Goal: Contribute content: Contribute content

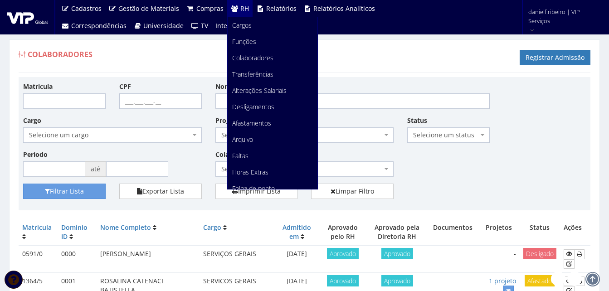
scroll to position [114, 0]
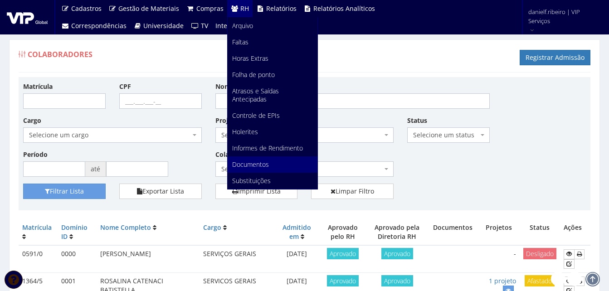
click at [260, 160] on span "Documentos" at bounding box center [250, 164] width 37 height 9
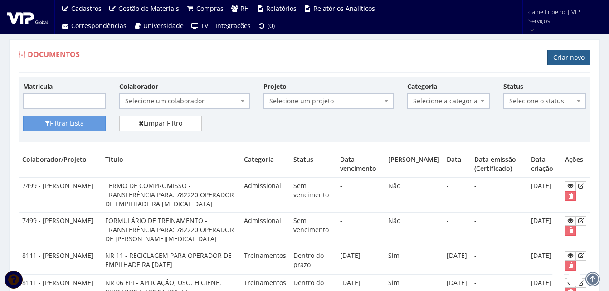
click at [563, 57] on link "Criar novo" at bounding box center [569, 57] width 43 height 15
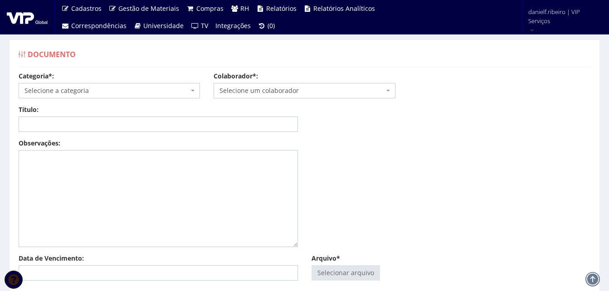
click at [242, 86] on span "Selecione um colaborador" at bounding box center [302, 90] width 164 height 9
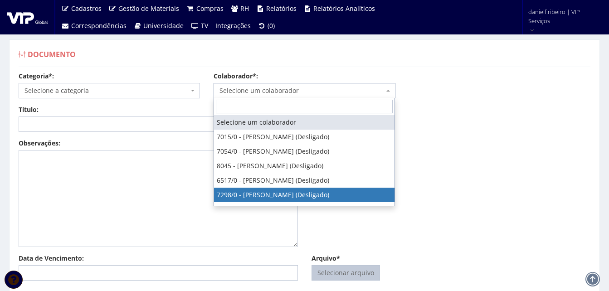
click at [339, 274] on input "Arquivo*" at bounding box center [346, 273] width 68 height 15
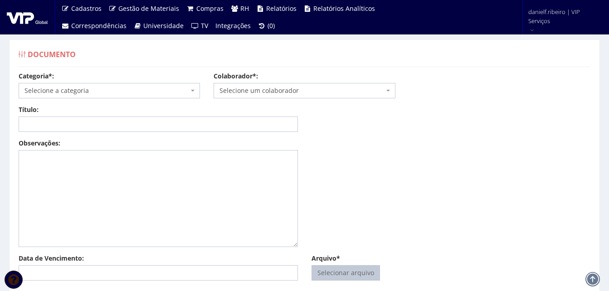
type input "C:\fakepath\ROBSON FERNANDO PENTEADO NR 12 05.05.2025.pdf"
click at [92, 83] on span "Selecione a categoria" at bounding box center [109, 90] width 181 height 15
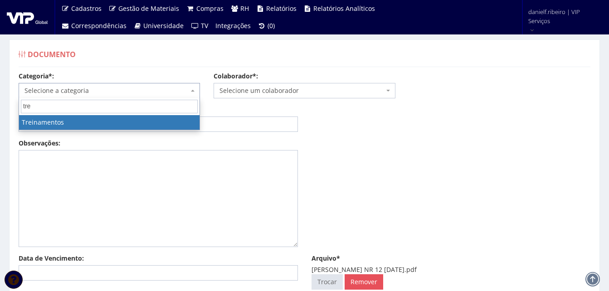
type input "tre"
select select "treinamento"
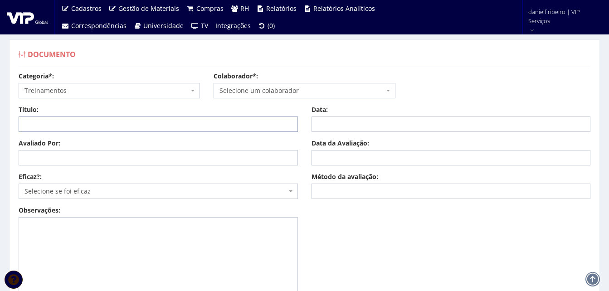
click at [67, 125] on input "Título:" at bounding box center [158, 124] width 279 height 15
paste input "NR 12 - SEGURANÇA EM MÁQUINAS E EQUIPAMENTOS"
type input "NR 12 - SEGURANÇA EM MÁQUINAS E EQUIPAMENTOS"
click at [76, 154] on input "Avaliado Por:" at bounding box center [158, 157] width 279 height 15
paste input "[PERSON_NAME]"
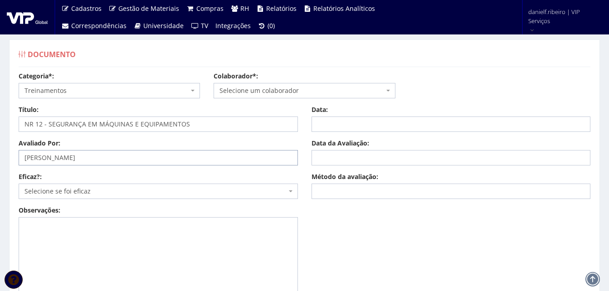
type input "[PERSON_NAME]"
click at [74, 188] on span "Selecione se foi eficaz" at bounding box center [155, 191] width 262 height 9
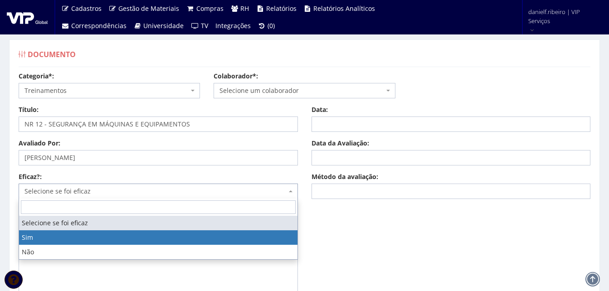
select select "1"
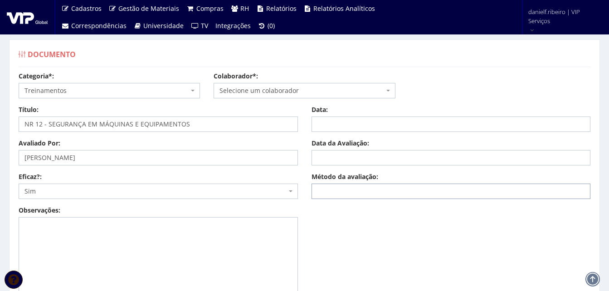
click at [370, 186] on input "Método da avaliação:" at bounding box center [451, 191] width 279 height 15
type input "e"
type input "EAD"
click at [328, 161] on input "Data da Avaliação:" at bounding box center [451, 157] width 279 height 15
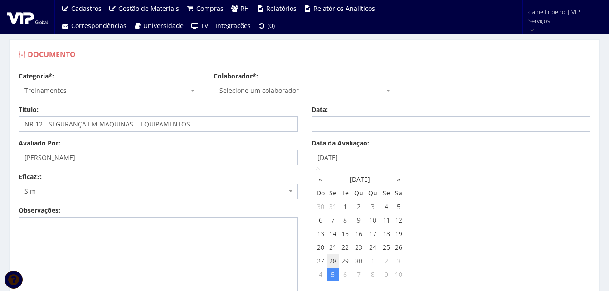
type input "[DATE]"
click at [384, 124] on input "Data:" at bounding box center [451, 124] width 279 height 15
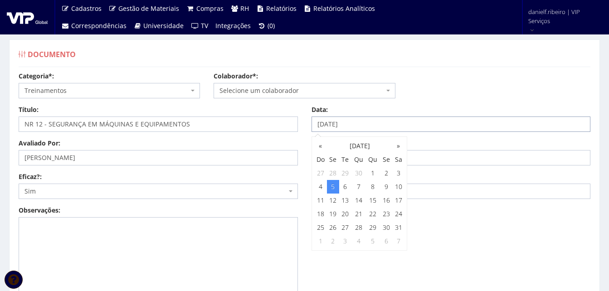
type input "[DATE]"
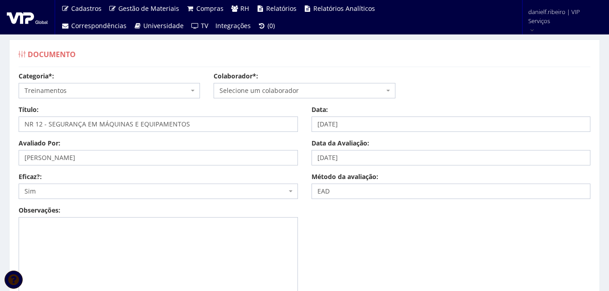
drag, startPoint x: 506, startPoint y: 252, endPoint x: 205, endPoint y: 104, distance: 335.7
click at [502, 251] on div "Observações:" at bounding box center [305, 263] width 586 height 115
click at [205, 126] on input "NR 12 - SEGURANÇA EM MÁQUINAS E EQUIPAMENTOS" at bounding box center [158, 124] width 279 height 15
type input "NR 12 - SEGURANÇA EM MÁQUINAS E EQUIPAMENTOS [DATE]"
click at [362, 264] on div "Observações:" at bounding box center [305, 263] width 586 height 115
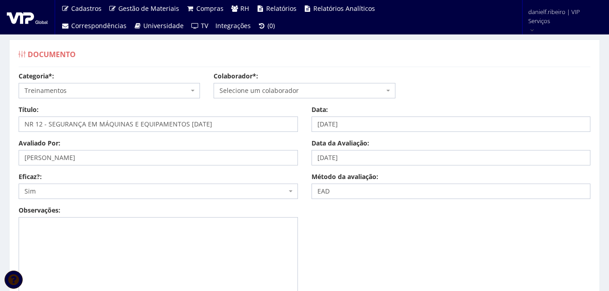
scroll to position [187, 0]
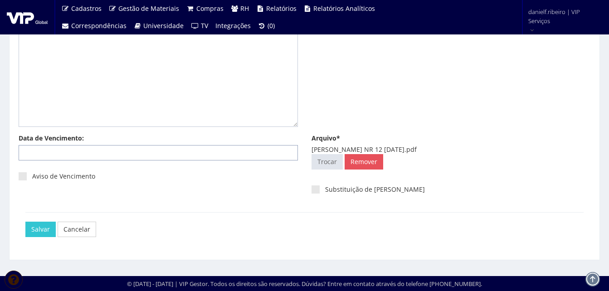
click at [94, 152] on input "Data de Vencimento:" at bounding box center [158, 152] width 279 height 15
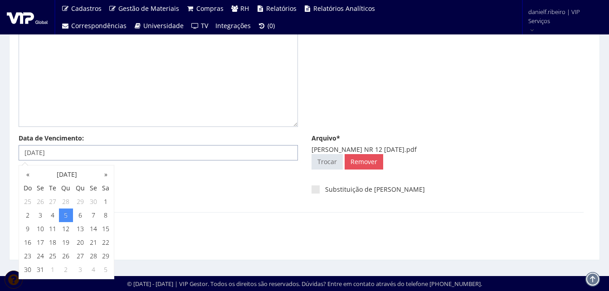
type input "[DATE]"
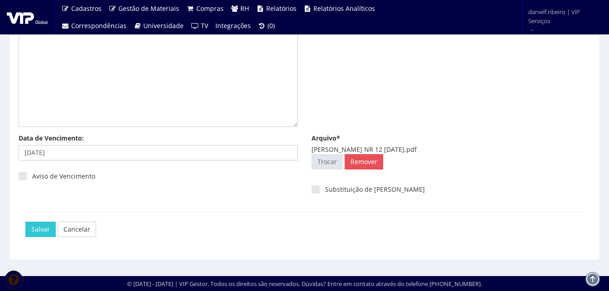
click at [146, 224] on div "Salvar Cancelar" at bounding box center [307, 229] width 565 height 15
click at [28, 178] on label "Aviso de Vencimento" at bounding box center [57, 176] width 77 height 9
click at [32, 178] on input "Aviso de Vencimento" at bounding box center [35, 177] width 6 height 6
checkbox input "true"
click at [33, 236] on input "Salvar" at bounding box center [40, 229] width 30 height 15
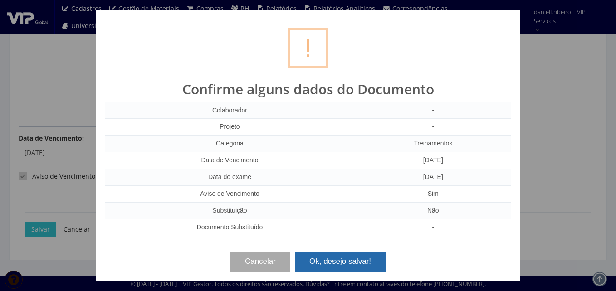
drag, startPoint x: 328, startPoint y: 259, endPoint x: 326, endPoint y: 210, distance: 48.1
click at [328, 259] on button "Ok, desejo salvar!" at bounding box center [340, 262] width 91 height 20
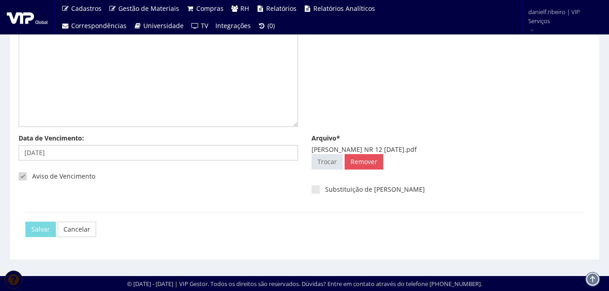
scroll to position [0, 0]
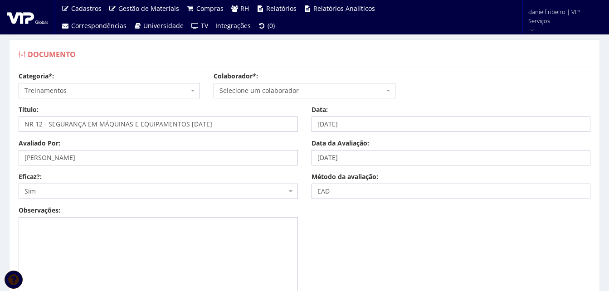
click at [278, 90] on span "Selecione um colaborador" at bounding box center [302, 90] width 164 height 9
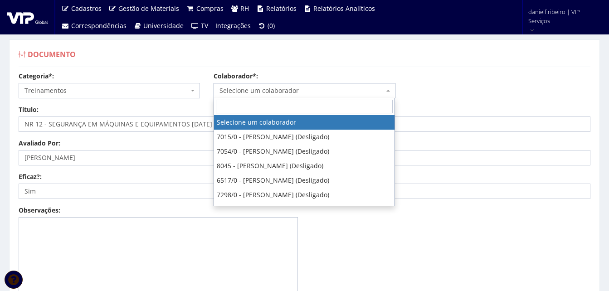
click at [323, 54] on div "Documento" at bounding box center [305, 56] width 572 height 22
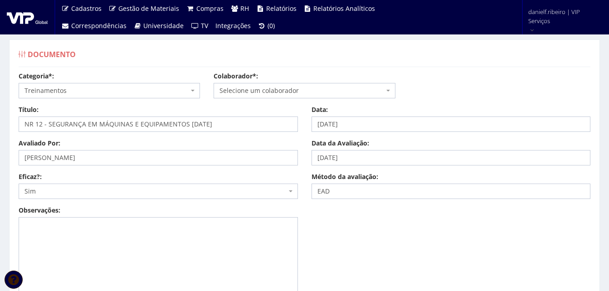
click at [287, 95] on span "Selecione um colaborador" at bounding box center [304, 90] width 181 height 15
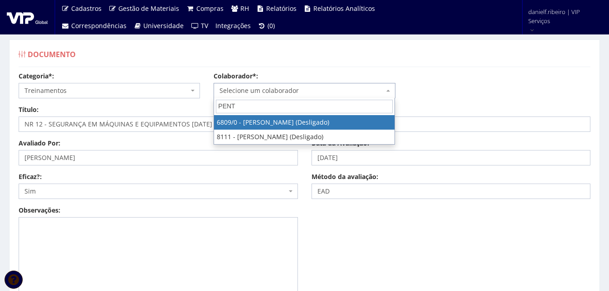
type input "PENTE"
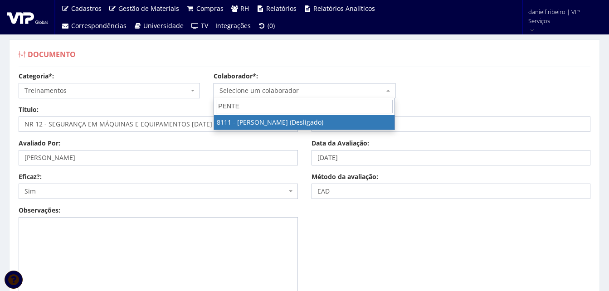
select select "3668"
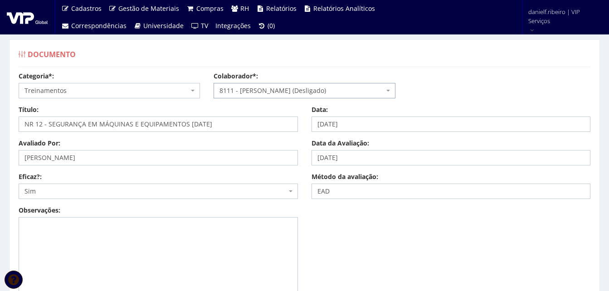
scroll to position [187, 0]
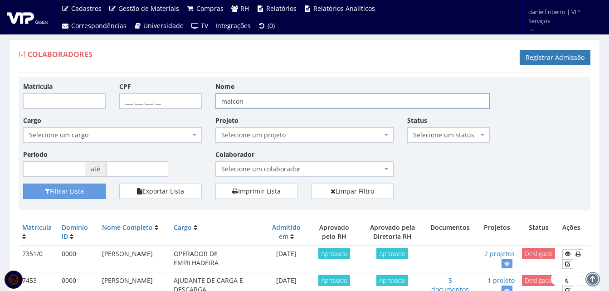
drag, startPoint x: 253, startPoint y: 99, endPoint x: 157, endPoint y: 119, distance: 97.9
click at [157, 119] on div "Matrícula CPF Nome maicon Cargo Selecione um cargo G0610 D0029 - 4110-05 - AGEN…" at bounding box center [304, 133] width 577 height 102
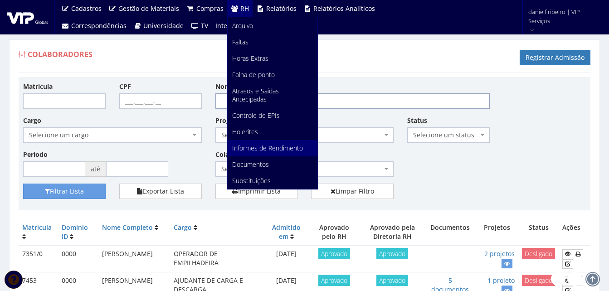
scroll to position [117, 0]
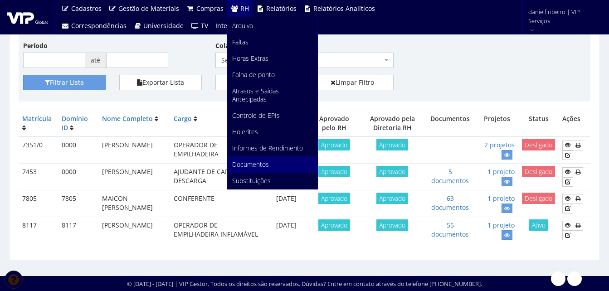
click at [282, 169] on link "Documentos" at bounding box center [273, 164] width 90 height 16
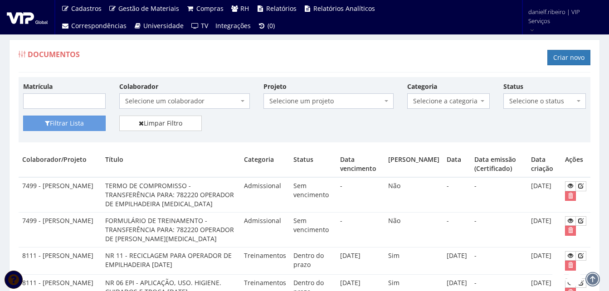
click at [161, 99] on span "Selecione um colaborador" at bounding box center [181, 101] width 113 height 9
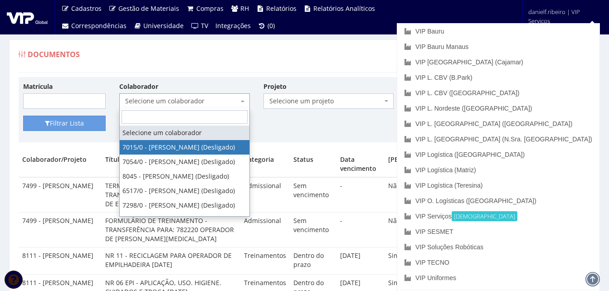
click at [426, 61] on div "Documentos Criar novo" at bounding box center [305, 58] width 572 height 27
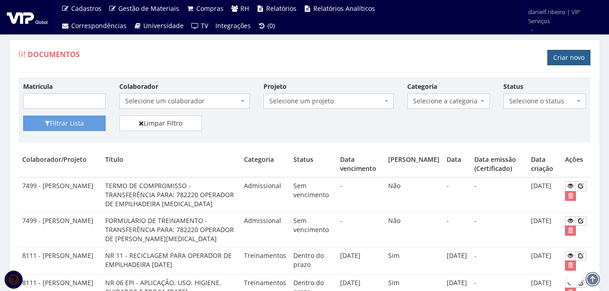
click at [565, 54] on link "Criar novo" at bounding box center [569, 57] width 43 height 15
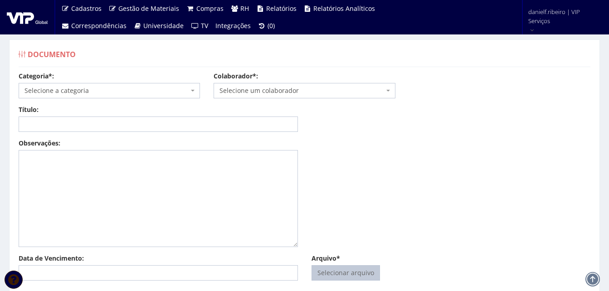
click at [349, 276] on input "Arquivo*" at bounding box center [346, 273] width 68 height 15
type input "C:\fakepath\[PERSON_NAME] NR 12 [DATE].pdf"
click at [268, 90] on span "Selecione um colaborador" at bounding box center [302, 90] width 164 height 9
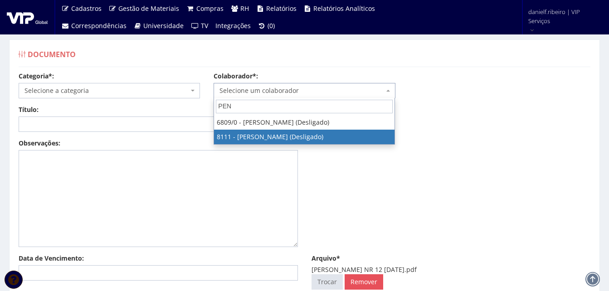
type input "PEN"
select select "3668"
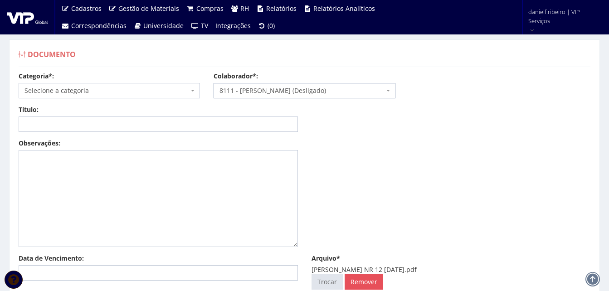
click at [84, 101] on div "Categoria*: Selecione a categoria Aso Segurança no trabalho - PGR Segurança no …" at bounding box center [305, 89] width 586 height 34
click at [77, 92] on span "Selecione a categoria" at bounding box center [106, 90] width 164 height 9
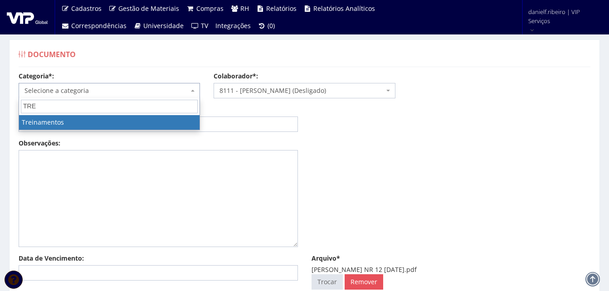
type input "TRE"
select select "treinamento"
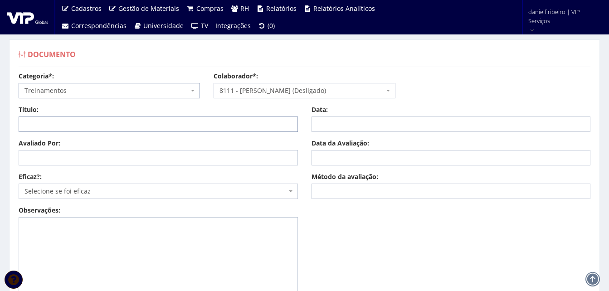
click at [61, 118] on input "Título:" at bounding box center [158, 124] width 279 height 15
type input "NR 12 - SEGURANÇA EM MÁQUINAS E EQUIPAMENTOS [DATE]"
type input "[DATE]"
type input "[PERSON_NAME]"
type input "[DATE]"
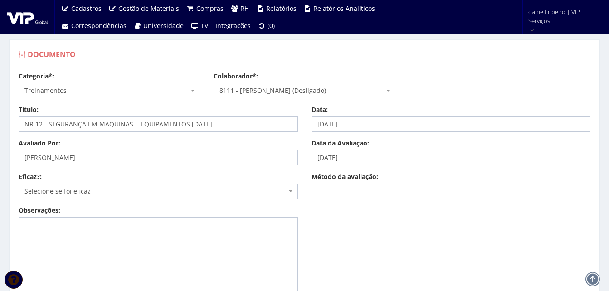
type input "EAD"
type input "[DATE]"
click at [487, 225] on div "Observações:" at bounding box center [305, 263] width 586 height 115
click at [112, 170] on div "Avaliado Por: [PERSON_NAME] Data da Avaliação: [DATE] Eficaz?: Selecione se foi…" at bounding box center [305, 172] width 586 height 67
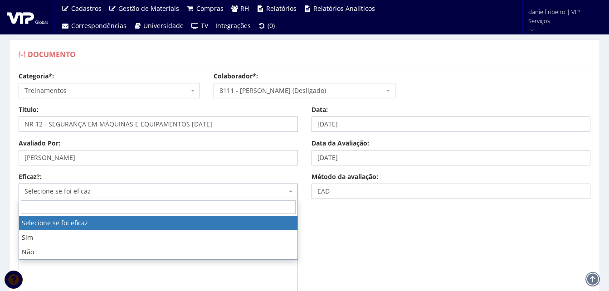
click at [109, 189] on span "Selecione se foi eficaz" at bounding box center [155, 191] width 262 height 9
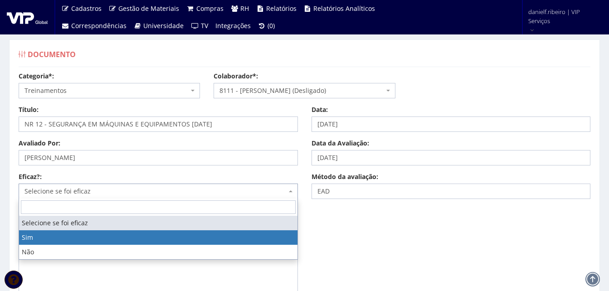
select select "1"
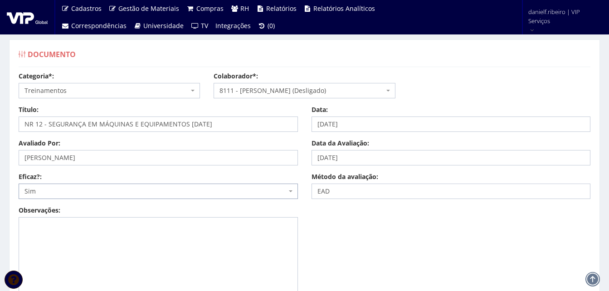
scroll to position [187, 0]
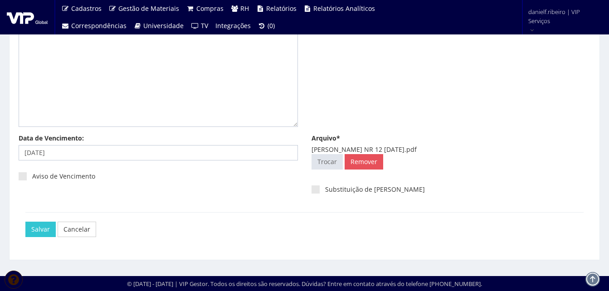
click at [29, 171] on div "Aviso de Vencimento" at bounding box center [158, 179] width 279 height 25
click at [29, 175] on label "Aviso de Vencimento" at bounding box center [57, 176] width 77 height 9
click at [32, 175] on input "Aviso de Vencimento" at bounding box center [35, 177] width 6 height 6
checkbox input "true"
click at [34, 225] on input "Salvar" at bounding box center [40, 229] width 30 height 15
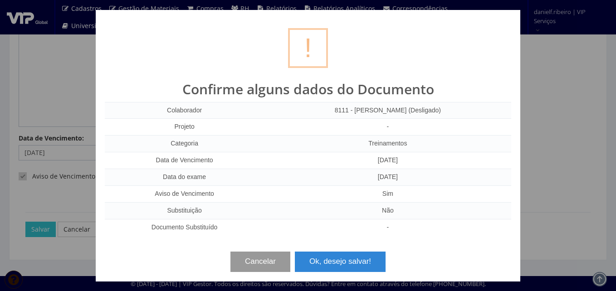
click at [254, 264] on button "Cancelar" at bounding box center [260, 262] width 60 height 20
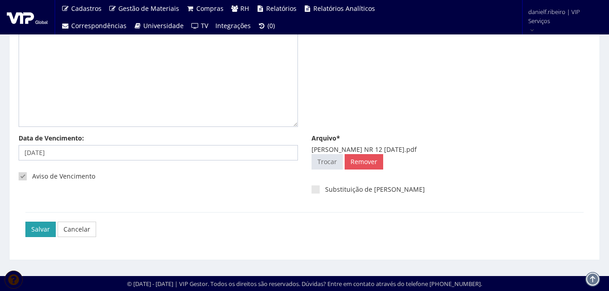
click at [34, 228] on input "Salvar" at bounding box center [40, 229] width 30 height 15
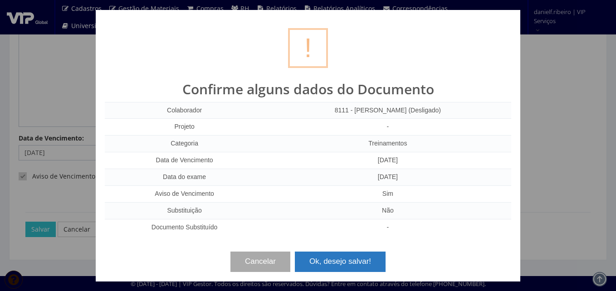
click at [372, 260] on button "Ok, desejo salvar!" at bounding box center [340, 262] width 91 height 20
